Goal: Ask a question

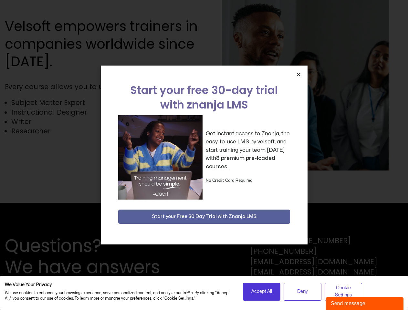
click at [204, 155] on div "Get instant access to Znanja, the easy-to-use LMS by velsoft, and start trainin…" at bounding box center [204, 157] width 172 height 84
click at [298, 74] on icon "Close" at bounding box center [298, 74] width 5 height 5
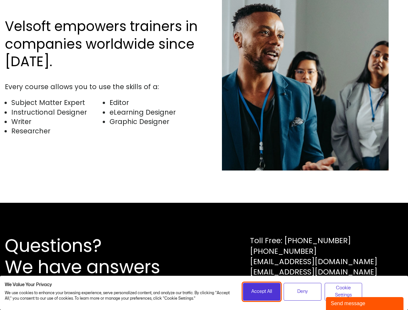
click at [261, 291] on span "Accept All" at bounding box center [261, 291] width 21 height 7
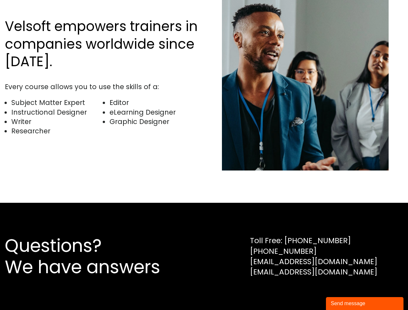
click at [302, 291] on div "Questions? We have answers Toll Free: [PHONE_NUMBER] [PHONE_NUMBER] [EMAIL_ADDR…" at bounding box center [204, 256] width 408 height 107
click at [343, 291] on div "Questions? We have answers Toll Free: [PHONE_NUMBER] [PHONE_NUMBER] [EMAIL_ADDR…" at bounding box center [204, 256] width 408 height 107
click at [364, 303] on div "Send message" at bounding box center [364, 303] width 68 height 8
